Goal: Find specific page/section: Find specific page/section

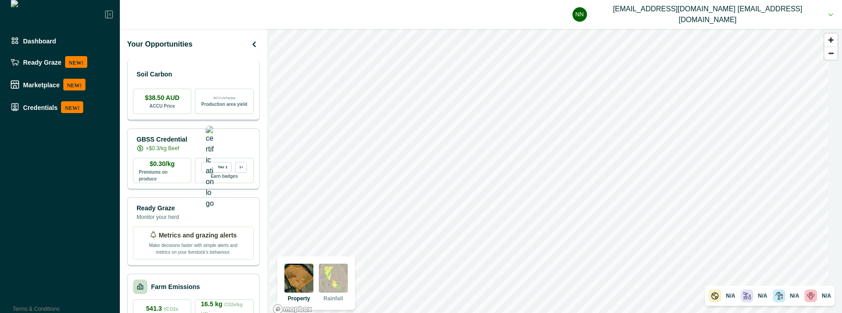
click at [185, 84] on div "Soil Carbon $38.50 AUD ACCU Price ACCUs/ha/pa Production area yield" at bounding box center [193, 90] width 132 height 61
click at [212, 76] on div "Soil Carbon" at bounding box center [193, 74] width 121 height 18
click at [209, 72] on div "Soil Carbon" at bounding box center [193, 74] width 121 height 18
click at [217, 76] on div "Soil Carbon" at bounding box center [193, 74] width 121 height 18
